Goal: Task Accomplishment & Management: Manage account settings

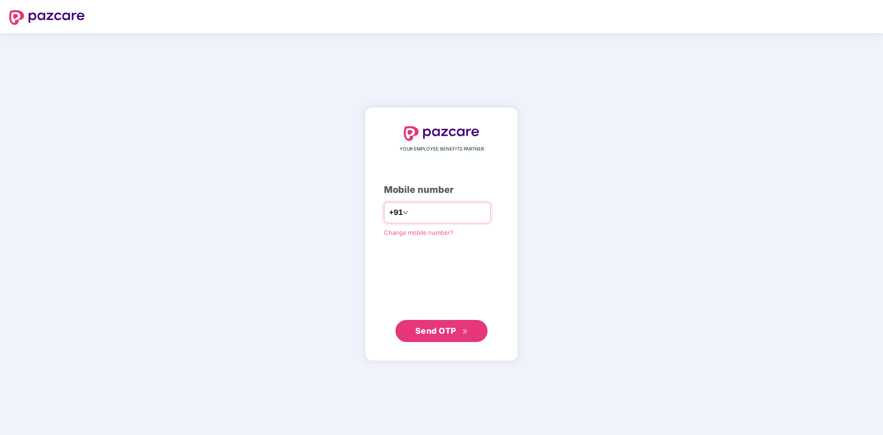
type input "**********"
click at [429, 331] on span "Send OTP" at bounding box center [435, 331] width 41 height 10
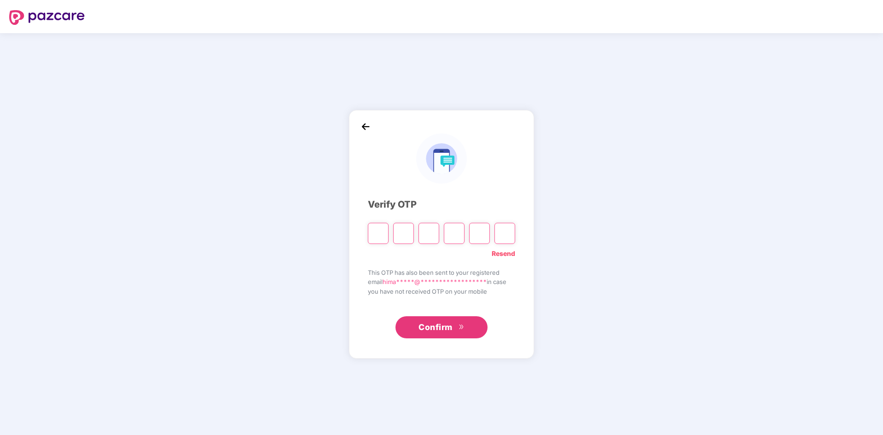
type input "*"
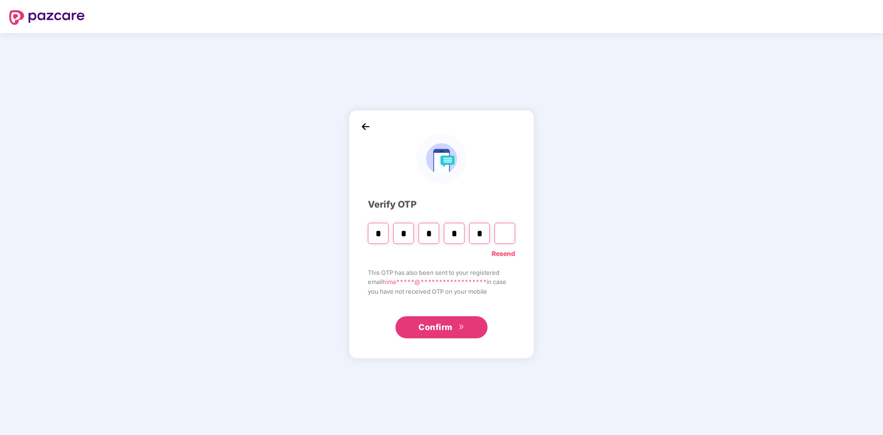
type input "*"
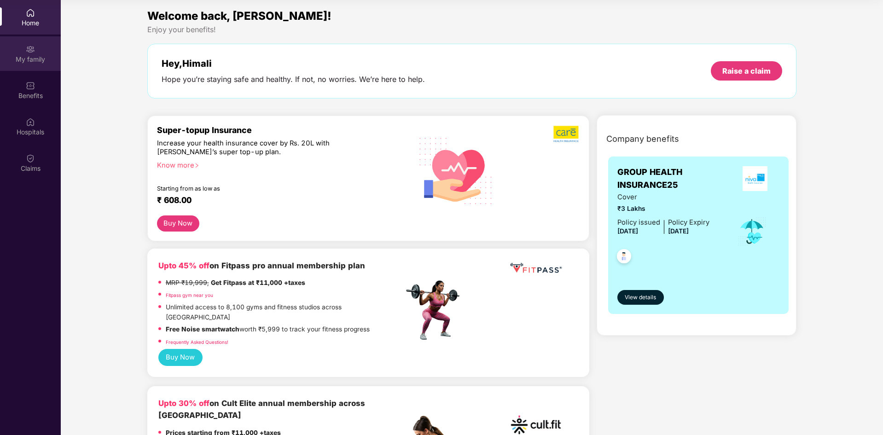
click at [35, 61] on div "My family" at bounding box center [30, 59] width 61 height 9
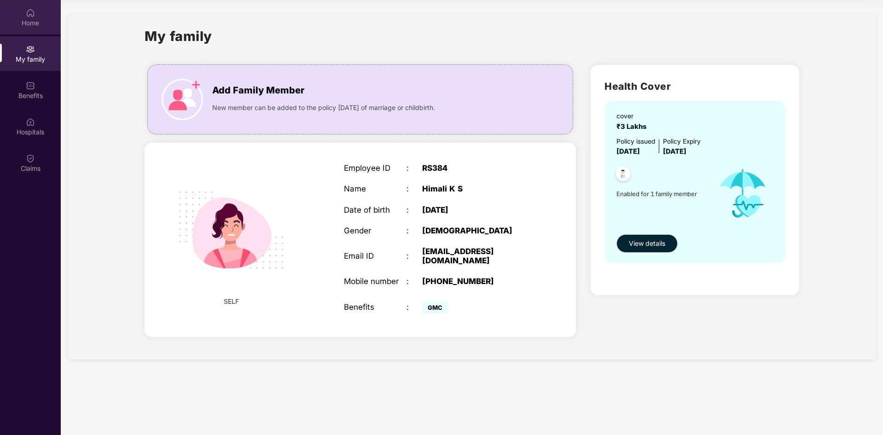
click at [26, 13] on img at bounding box center [30, 12] width 9 height 9
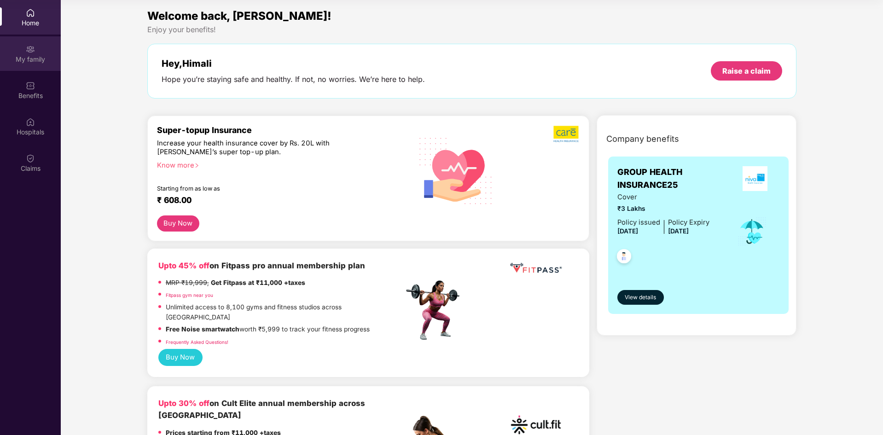
click at [27, 60] on div "My family" at bounding box center [30, 59] width 61 height 9
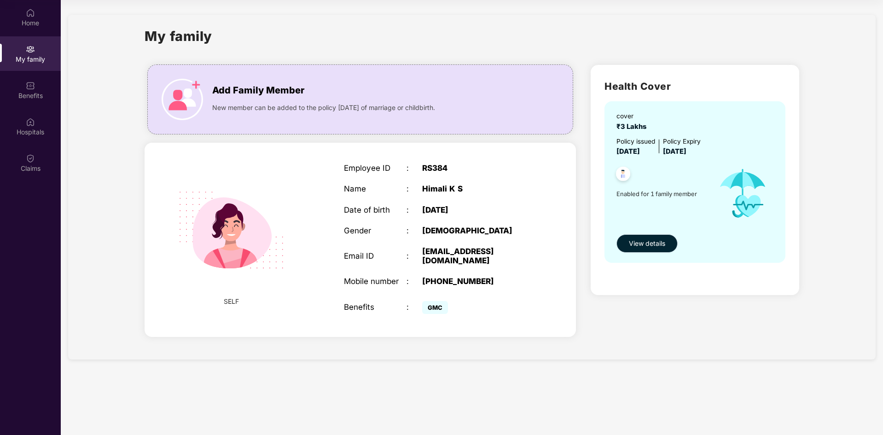
click at [648, 240] on span "View details" at bounding box center [647, 244] width 36 height 10
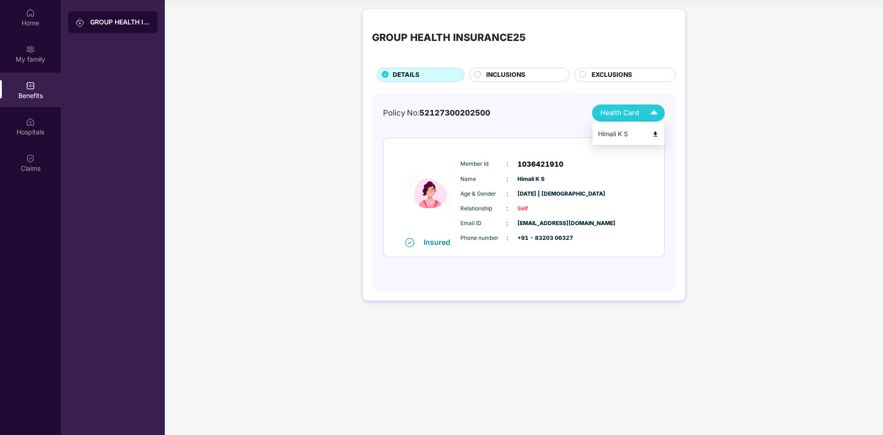
click at [656, 136] on img at bounding box center [655, 134] width 7 height 7
click at [530, 68] on div "INCLUSIONS" at bounding box center [519, 75] width 100 height 14
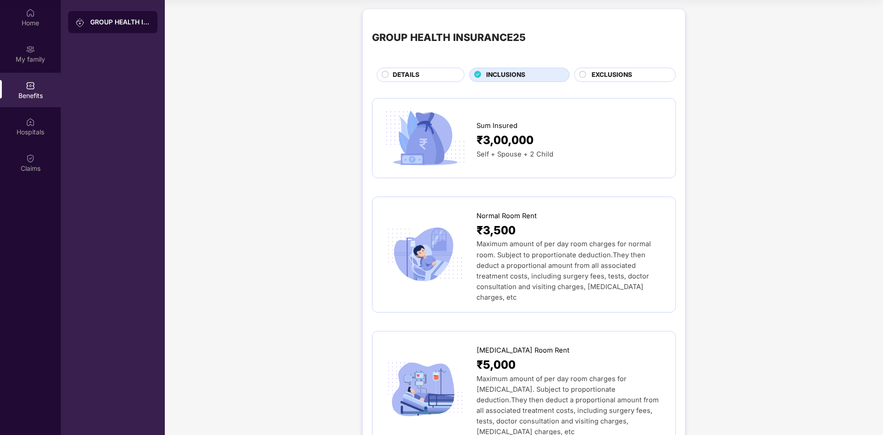
click at [535, 71] on div "INCLUSIONS" at bounding box center [523, 76] width 83 height 12
click at [626, 76] on span "EXCLUSIONS" at bounding box center [612, 75] width 41 height 10
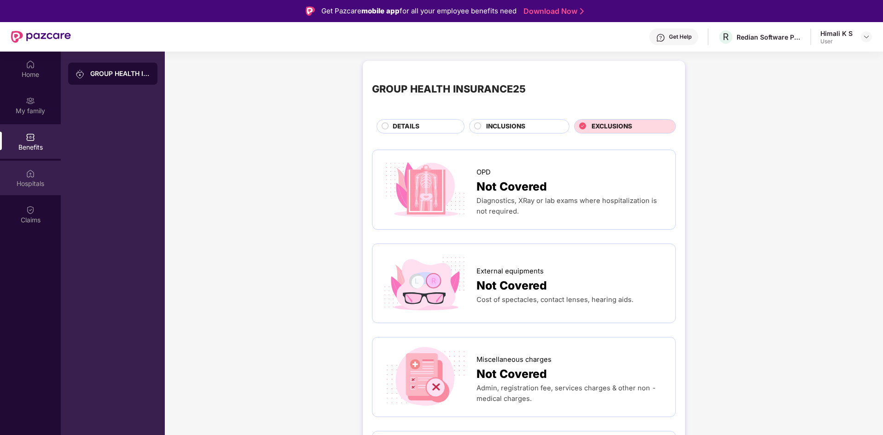
click at [35, 189] on div "Hospitals" at bounding box center [30, 178] width 61 height 35
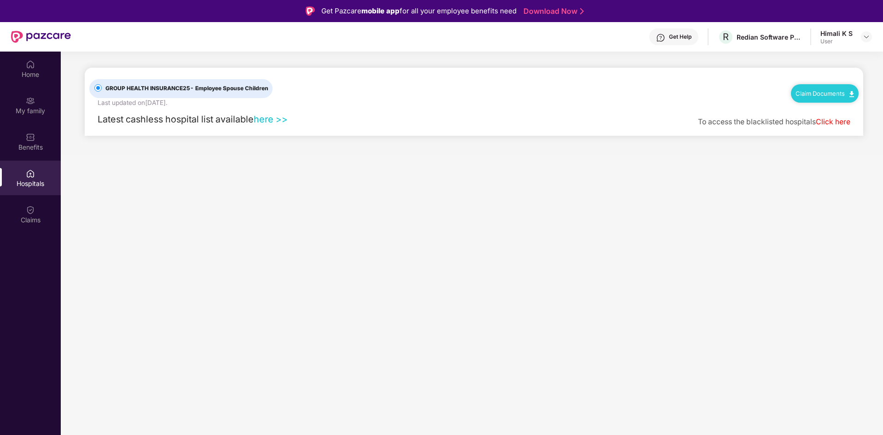
click at [852, 95] on img at bounding box center [852, 94] width 5 height 6
click at [719, 198] on main "GROUP HEALTH INSURANCE25 - Employee Spouse Children Last updated on [DATE] . Cl…" at bounding box center [472, 269] width 822 height 435
click at [271, 118] on link "here >>" at bounding box center [271, 119] width 34 height 11
click at [38, 215] on div "Claims" at bounding box center [30, 214] width 61 height 35
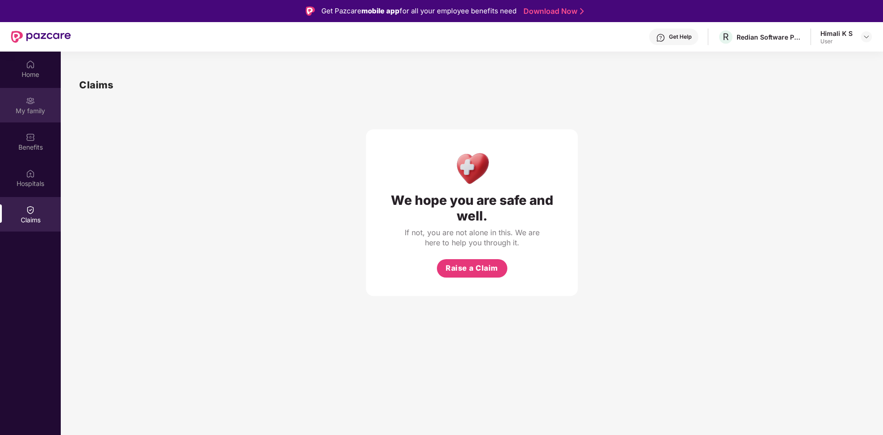
click at [25, 115] on div "My family" at bounding box center [30, 110] width 61 height 9
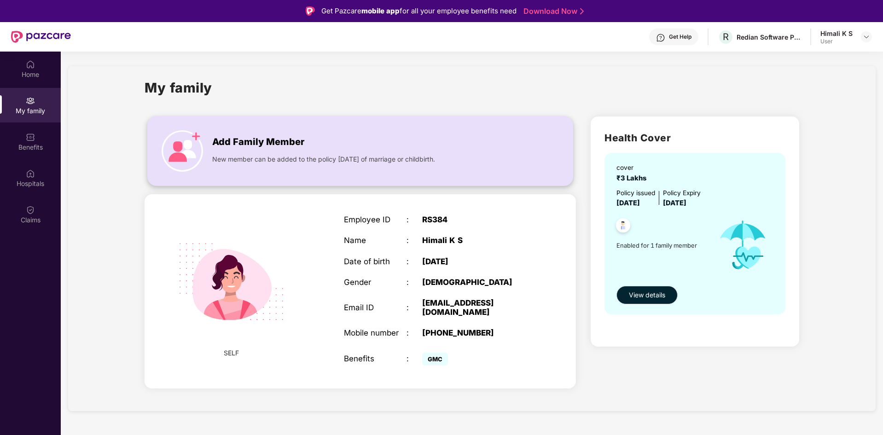
click at [192, 146] on img at bounding box center [182, 150] width 41 height 41
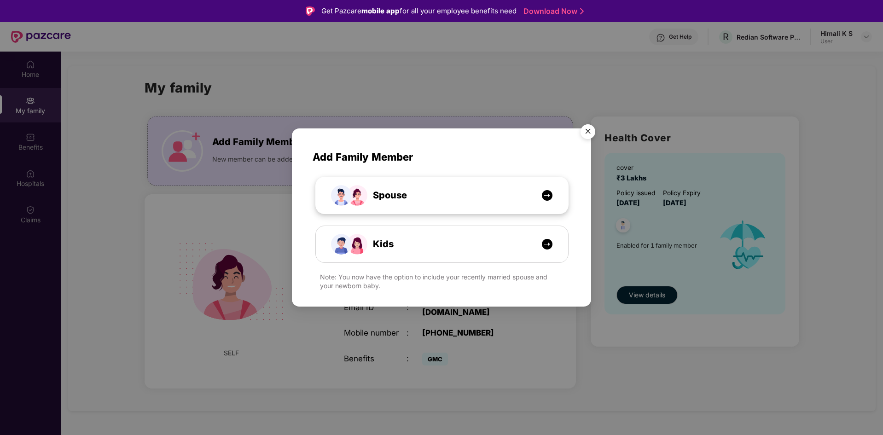
click at [413, 201] on div "Spouse" at bounding box center [446, 195] width 189 height 14
select select "****"
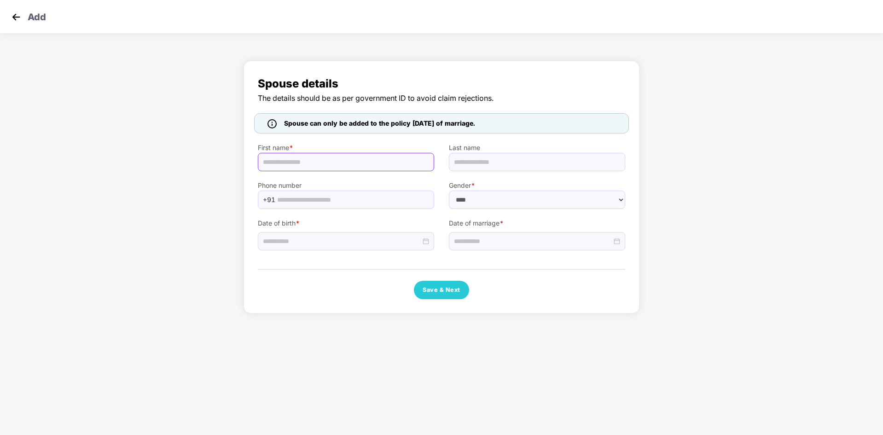
click at [325, 161] on input "text" at bounding box center [346, 162] width 176 height 18
type input "*****"
click at [467, 164] on input "text" at bounding box center [537, 162] width 176 height 18
type input "*******"
drag, startPoint x: 283, startPoint y: 125, endPoint x: 505, endPoint y: 125, distance: 222.0
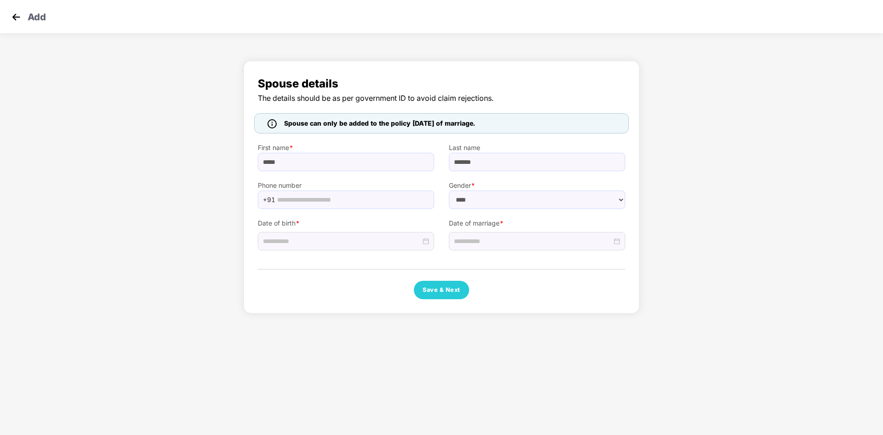
click at [505, 125] on div "Spouse can only be added to the policy [DATE] of marriage." at bounding box center [441, 123] width 375 height 20
copy span "Spouse can only be added to the policy [DATE] of marriage."
click at [17, 16] on img at bounding box center [16, 17] width 14 height 14
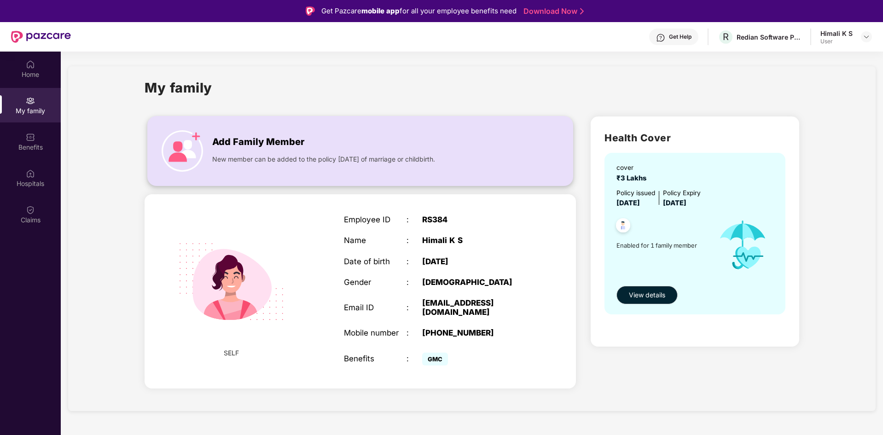
click at [331, 146] on div "Add Family Member" at bounding box center [361, 139] width 298 height 19
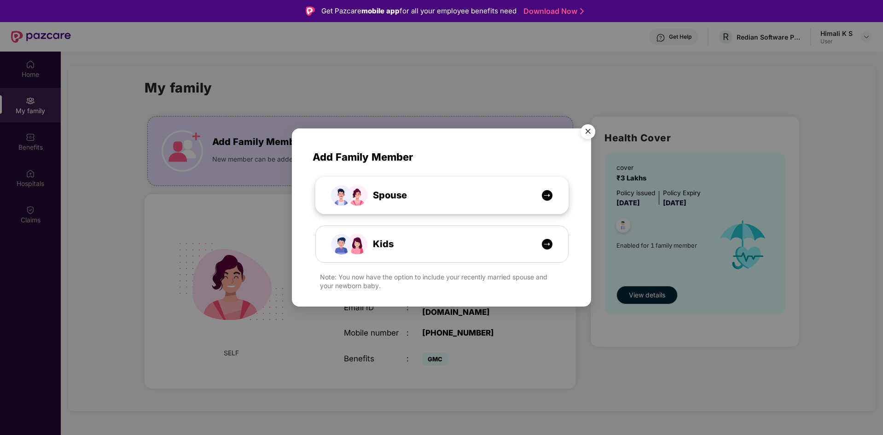
click at [466, 185] on div "Spouse" at bounding box center [442, 195] width 252 height 36
select select "****"
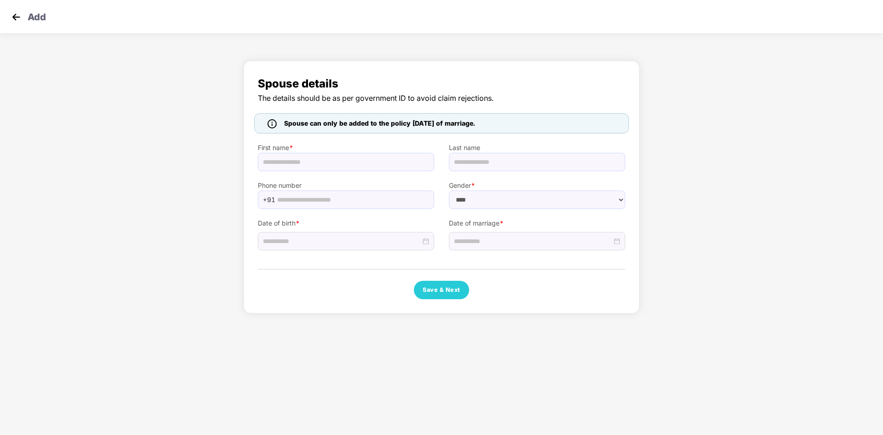
click at [16, 16] on img at bounding box center [16, 17] width 14 height 14
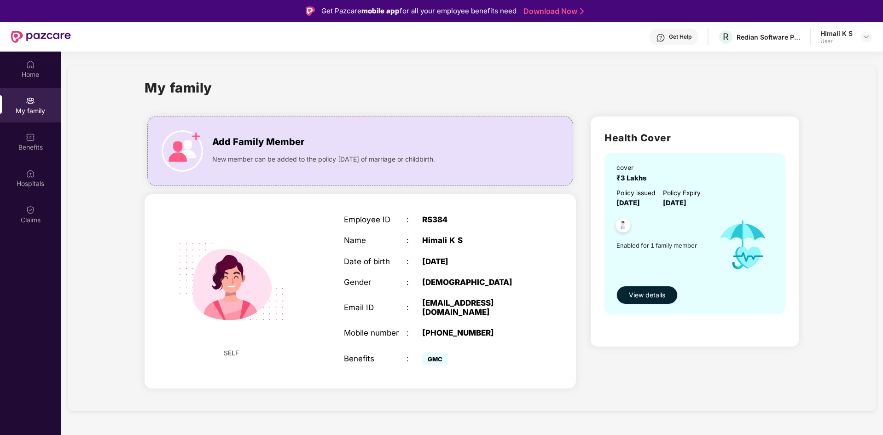
click at [642, 291] on span "View details" at bounding box center [647, 295] width 36 height 10
